Goal: Book appointment/travel/reservation

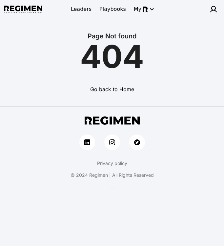
click at [86, 7] on span "Leaders" at bounding box center [81, 9] width 21 height 8
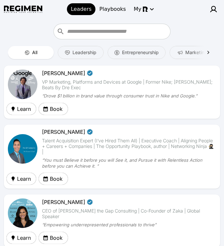
click at [19, 146] on img at bounding box center [23, 149] width 31 height 31
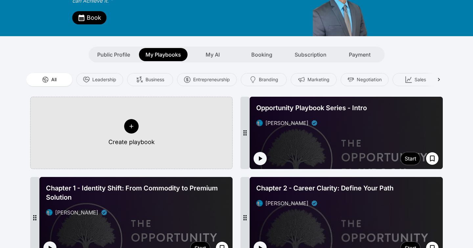
scroll to position [79, 0]
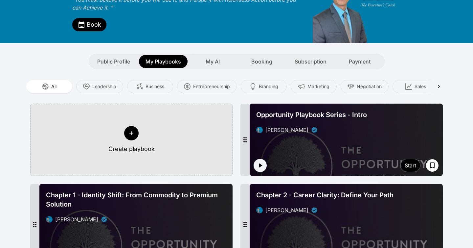
click at [134, 130] on icon at bounding box center [131, 133] width 7 height 7
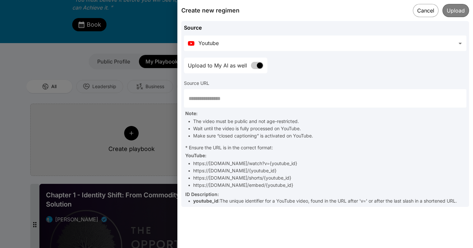
click at [224, 99] on input "text" at bounding box center [325, 98] width 282 height 18
paste input "**********"
type input "**********"
click at [224, 6] on button "Upload" at bounding box center [455, 10] width 27 height 13
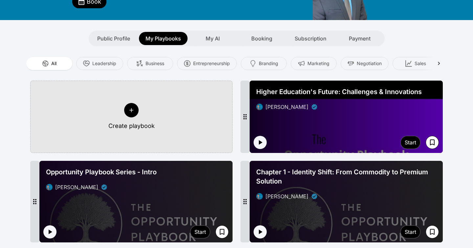
scroll to position [108, 0]
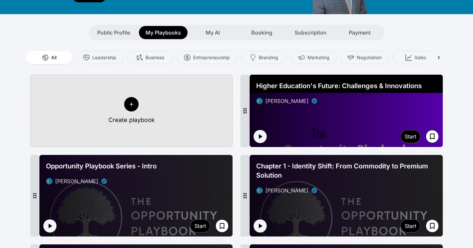
click at [355, 103] on div at bounding box center [346, 111] width 193 height 72
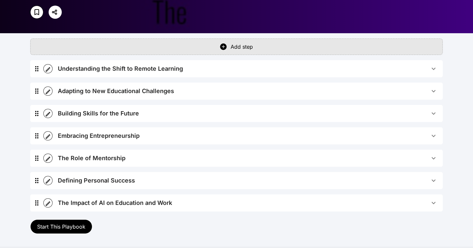
scroll to position [151, 0]
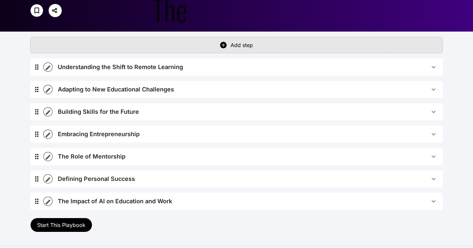
click at [187, 68] on span "Understanding the Shift to Remote Learning" at bounding box center [244, 66] width 372 height 9
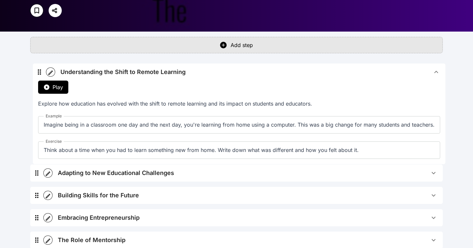
drag, startPoint x: 37, startPoint y: 67, endPoint x: 37, endPoint y: 73, distance: 5.9
click at [37, 73] on div "Understanding the Shift to Remote Learning Play Explore how education has evolv…" at bounding box center [236, 178] width 412 height 240
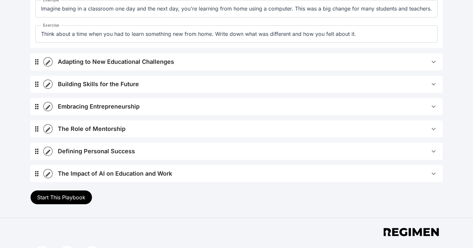
scroll to position [269, 0]
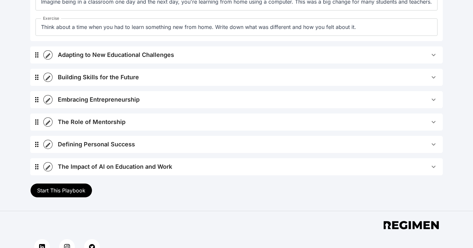
click at [114, 52] on div "Adapting to New Educational Challenges" at bounding box center [116, 54] width 116 height 9
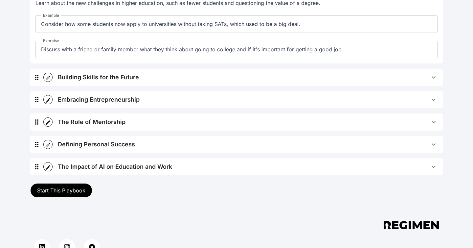
click at [115, 75] on div "Building Skills for the Future" at bounding box center [98, 77] width 81 height 9
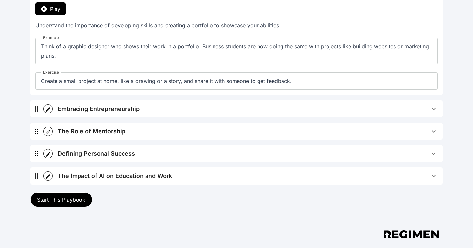
click at [110, 106] on div "Embracing Entrepreneurship" at bounding box center [99, 108] width 82 height 9
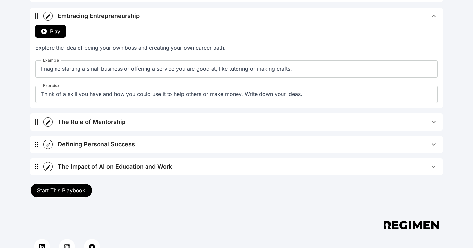
click at [106, 121] on div "The Role of Mentorship" at bounding box center [92, 121] width 68 height 9
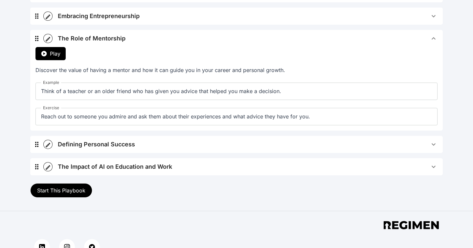
click at [103, 145] on div "Defining Personal Success" at bounding box center [96, 144] width 77 height 9
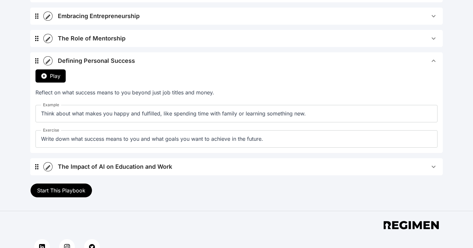
click at [63, 190] on span "Start This Playbook" at bounding box center [61, 190] width 48 height 7
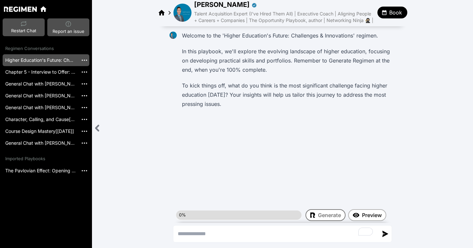
click at [391, 13] on span "Book" at bounding box center [395, 13] width 13 height 8
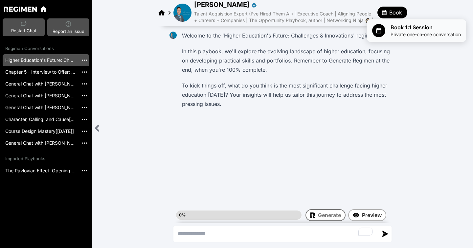
click at [382, 33] on div at bounding box center [378, 30] width 13 height 13
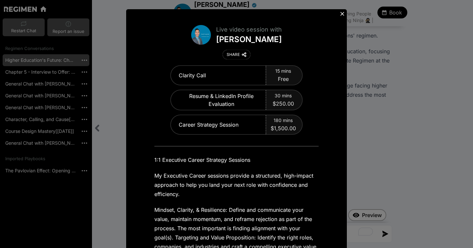
click at [342, 15] on icon at bounding box center [342, 14] width 7 height 7
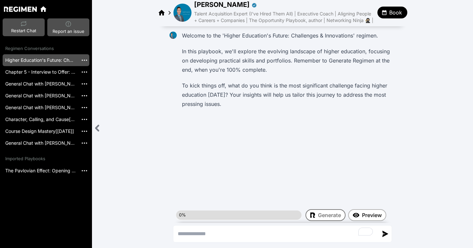
click at [183, 10] on img at bounding box center [182, 13] width 18 height 18
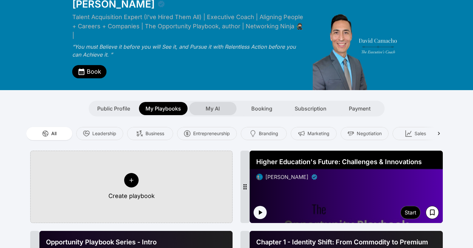
scroll to position [25, 0]
